Goal: Information Seeking & Learning: Check status

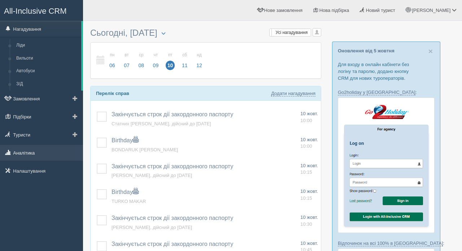
click at [30, 155] on link "Аналітика" at bounding box center [41, 153] width 83 height 16
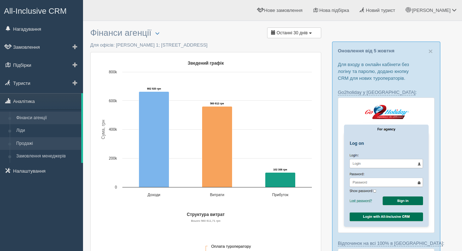
click at [29, 143] on link "Продажі" at bounding box center [47, 143] width 68 height 13
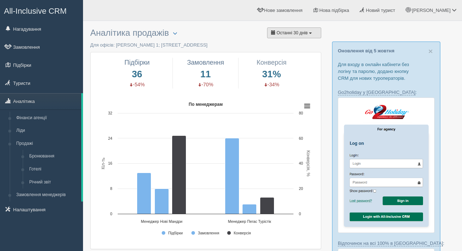
click at [298, 32] on span "Останні 30 днів" at bounding box center [291, 32] width 31 height 5
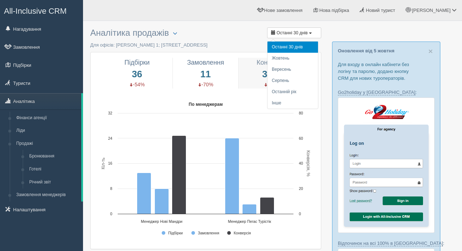
click at [288, 59] on li "Жовтень" at bounding box center [292, 58] width 51 height 11
